Goal: Information Seeking & Learning: Learn about a topic

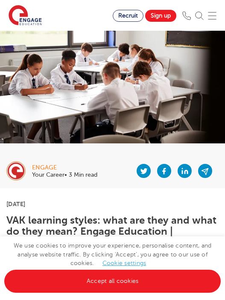
scroll to position [281, 0]
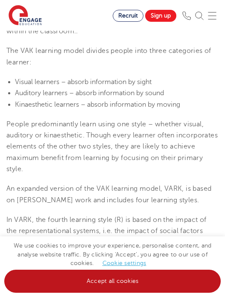
click at [186, 277] on link "Accept all cookies" at bounding box center [112, 281] width 217 height 23
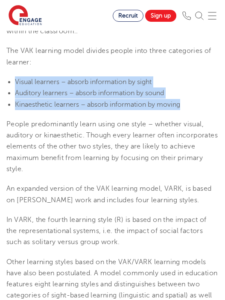
drag, startPoint x: 5, startPoint y: 65, endPoint x: 194, endPoint y: 94, distance: 191.3
copy ul "Visual learners – absorb information by sight Auditory learners – absorb inform…"
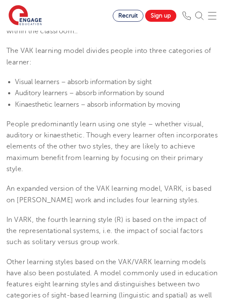
click at [177, 153] on p "People predominantly learn using one style – whether visual, auditory or kinaes…" at bounding box center [112, 147] width 212 height 56
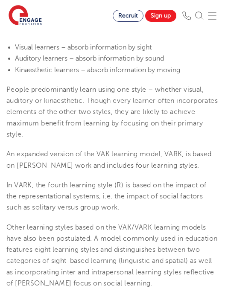
scroll to position [322, 0]
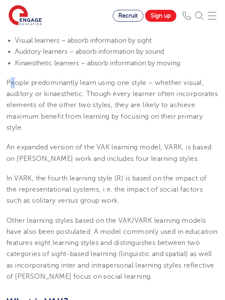
drag, startPoint x: 9, startPoint y: 70, endPoint x: 14, endPoint y: 70, distance: 5.1
click at [14, 79] on span "People predominantly learn using one style – whether visual, auditory or kinaes…" at bounding box center [111, 105] width 211 height 53
click at [9, 79] on span "People predominantly learn using one style – whether visual, auditory or kinaes…" at bounding box center [111, 105] width 211 height 53
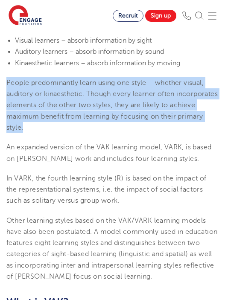
drag, startPoint x: 8, startPoint y: 70, endPoint x: 64, endPoint y: 113, distance: 71.0
click at [64, 113] on p "People predominantly learn using one style – whether visual, auditory or kinaes…" at bounding box center [112, 105] width 212 height 56
copy span "People predominantly learn using one style – whether visual, auditory or kinaes…"
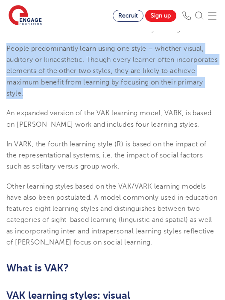
scroll to position [357, 0]
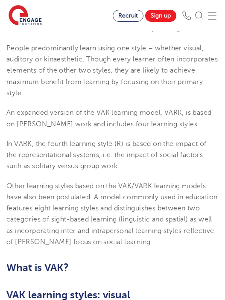
click at [43, 116] on p "An expanded version of the VAK learning model, VARK, is based on [PERSON_NAME] …" at bounding box center [112, 118] width 212 height 23
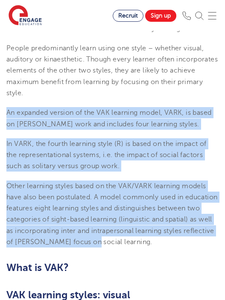
drag, startPoint x: 6, startPoint y: 98, endPoint x: 142, endPoint y: 235, distance: 193.0
click at [142, 235] on p "Other learning styles based on the VAK/VARK learning models have also been post…" at bounding box center [112, 214] width 212 height 67
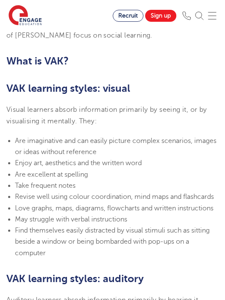
scroll to position [563, 0]
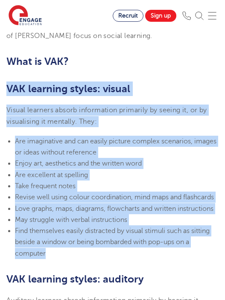
drag, startPoint x: 4, startPoint y: 74, endPoint x: 145, endPoint y: 250, distance: 225.1
copy section "VAK learning styles: visual Visual learners absorb information primarily by see…"
click at [99, 192] on li "Revise well using colour coordination, mind maps and flashcards" at bounding box center [117, 197] width 204 height 11
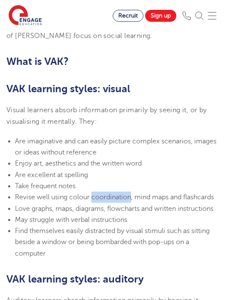
click at [99, 192] on li "Revise well using colour coordination, mind maps and flashcards" at bounding box center [117, 197] width 204 height 11
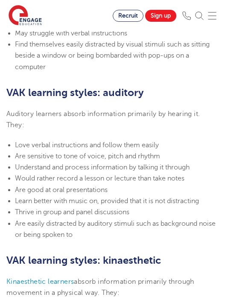
scroll to position [754, 0]
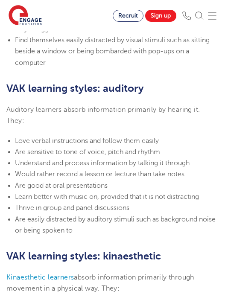
click at [9, 82] on b "VAK learning styles: auditory" at bounding box center [75, 88] width 138 height 12
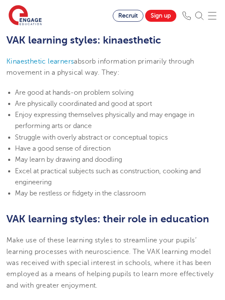
scroll to position [1006, 0]
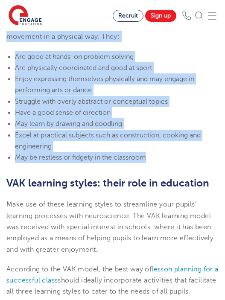
drag, startPoint x: 8, startPoint y: 74, endPoint x: 138, endPoint y: 158, distance: 154.7
copy section "VAK learning styles: auditory Auditory learners absorb information primarily by…"
